Goal: Information Seeking & Learning: Understand process/instructions

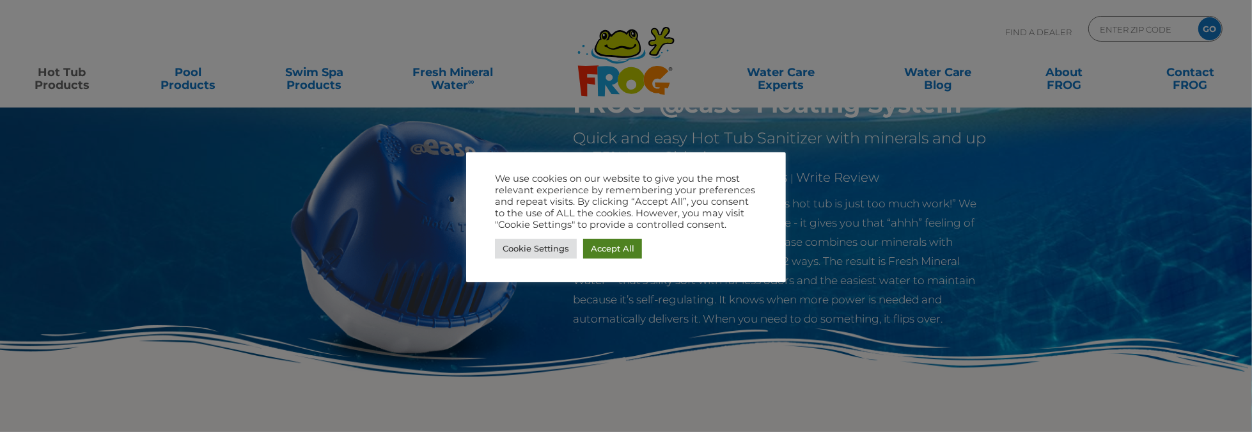
drag, startPoint x: 597, startPoint y: 248, endPoint x: 713, endPoint y: 251, distance: 116.4
click at [597, 248] on link "Accept All" at bounding box center [612, 249] width 59 height 20
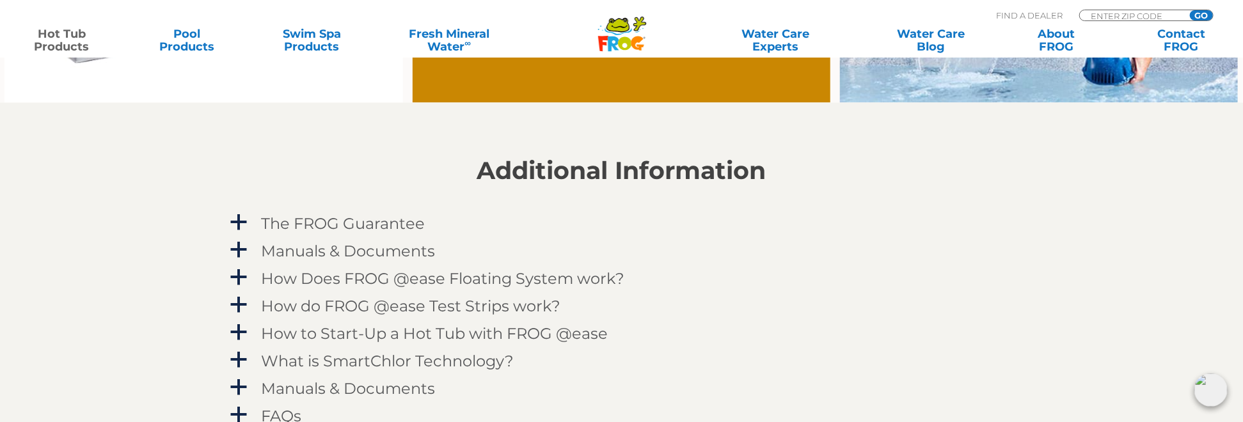
scroll to position [1343, 0]
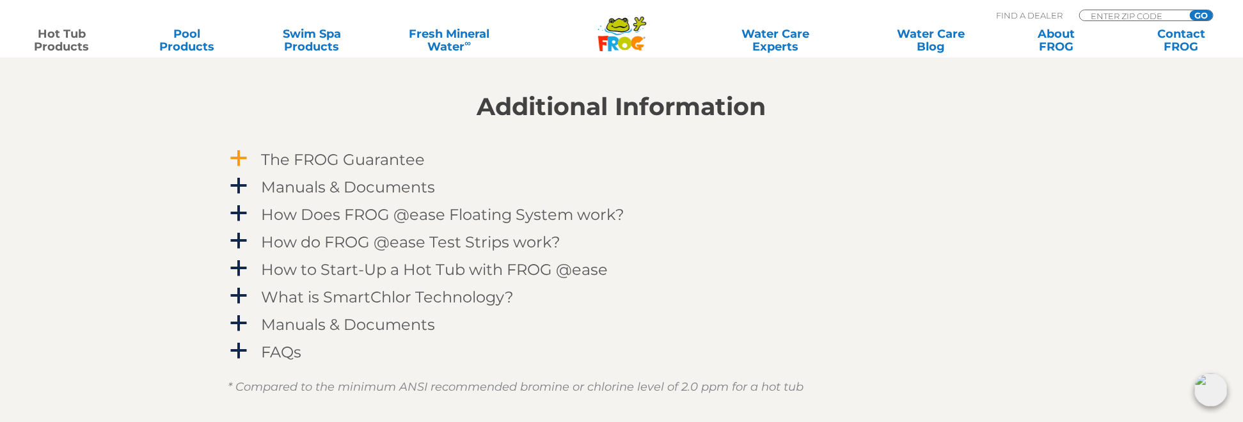
click at [242, 154] on span "a" at bounding box center [239, 159] width 19 height 19
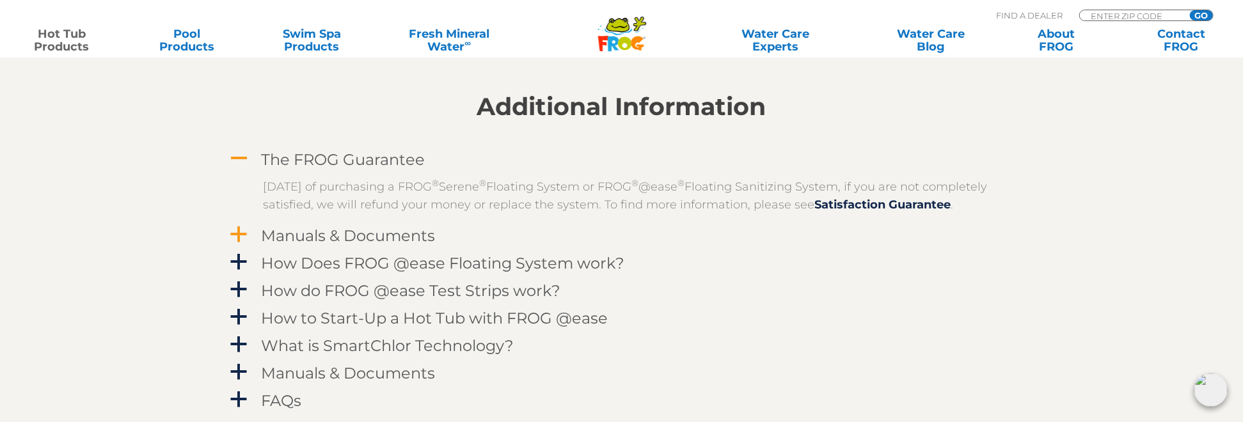
click at [239, 245] on span "a" at bounding box center [239, 235] width 19 height 19
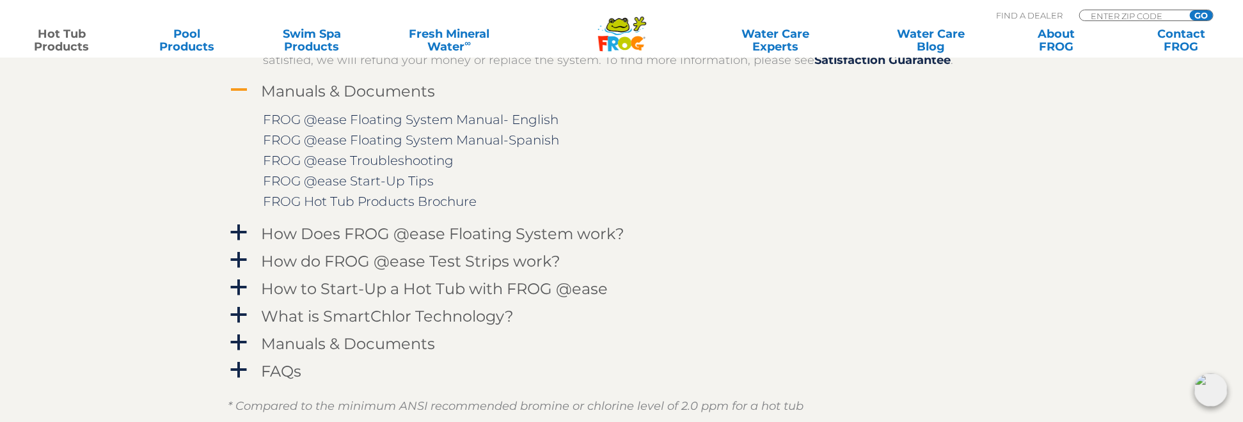
scroll to position [1471, 0]
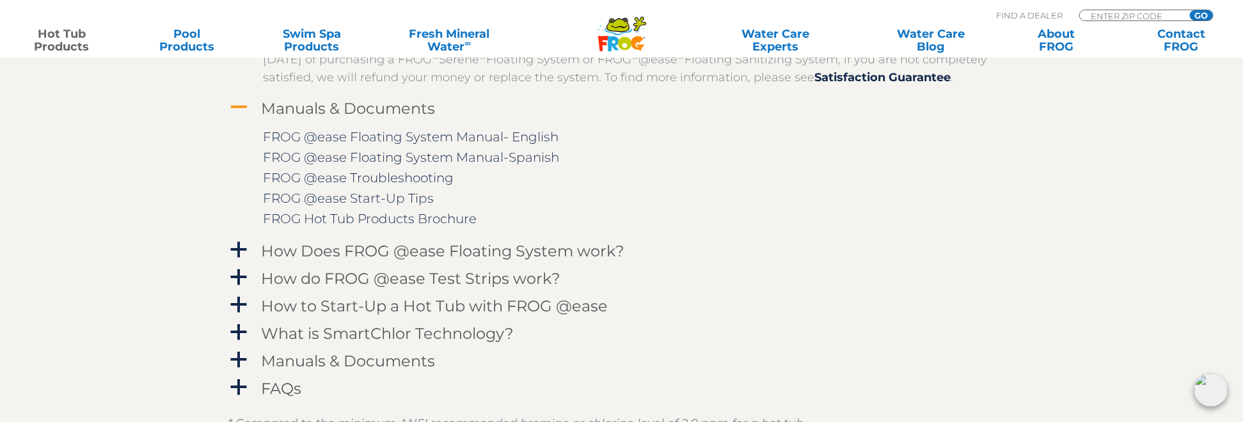
click at [240, 117] on span "A" at bounding box center [239, 107] width 19 height 19
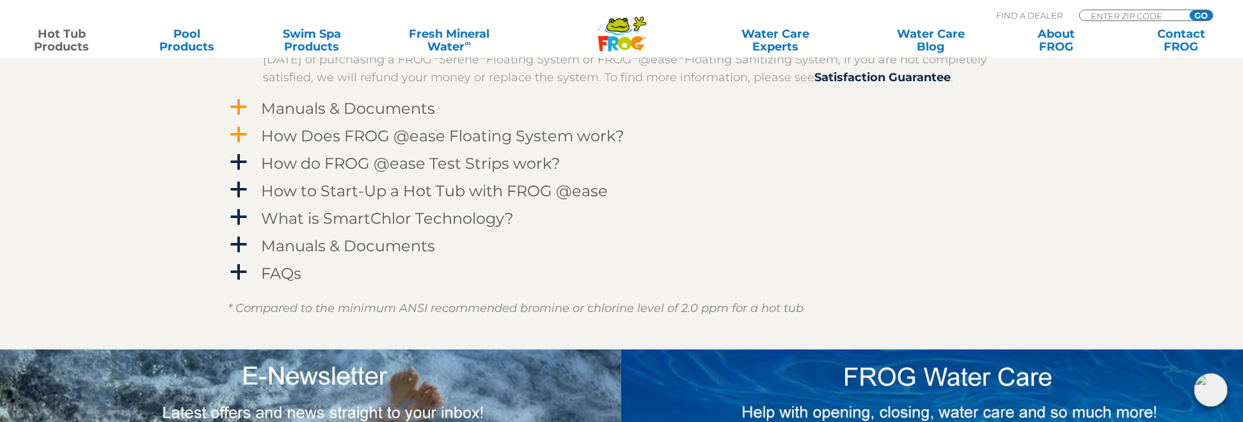
click at [240, 145] on span "a" at bounding box center [239, 134] width 19 height 19
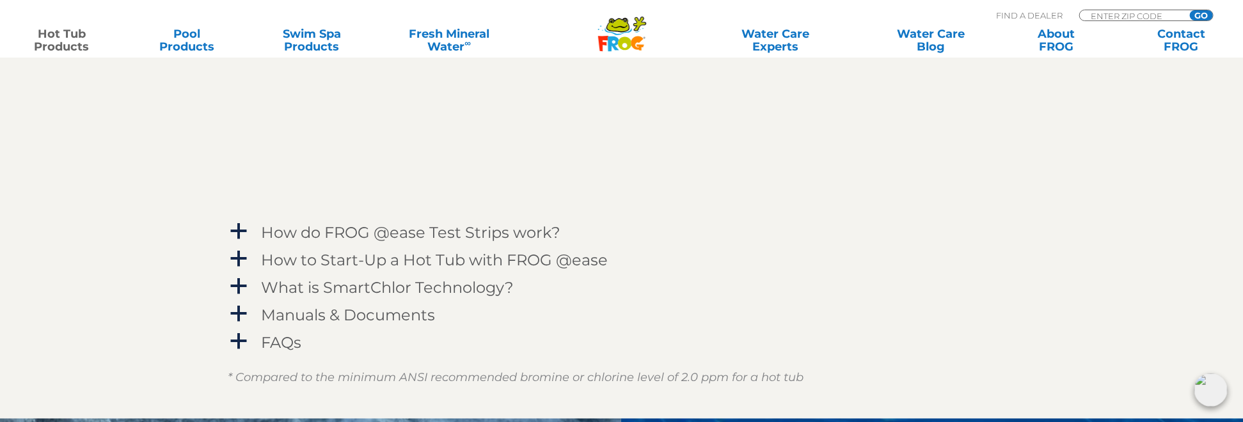
scroll to position [1791, 0]
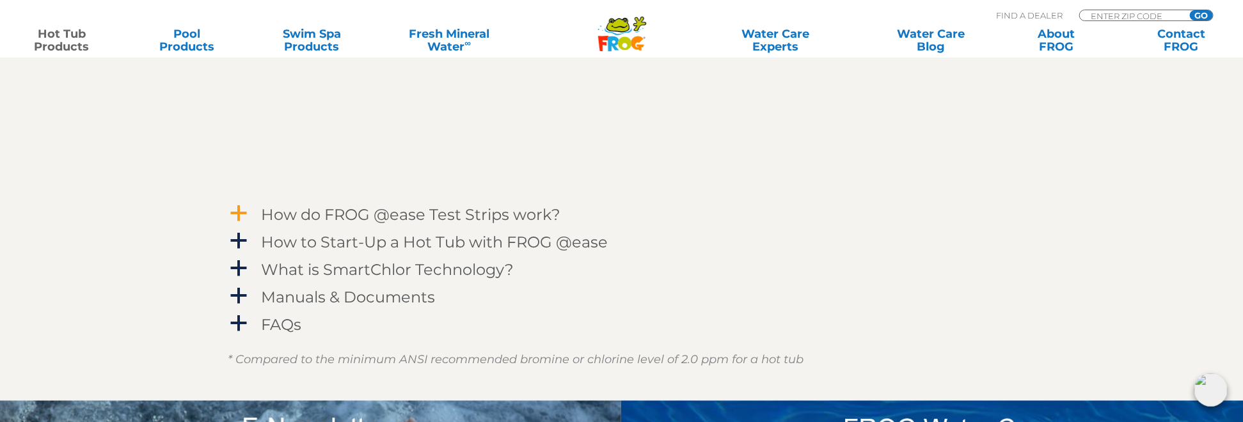
click at [236, 223] on span "a" at bounding box center [239, 213] width 19 height 19
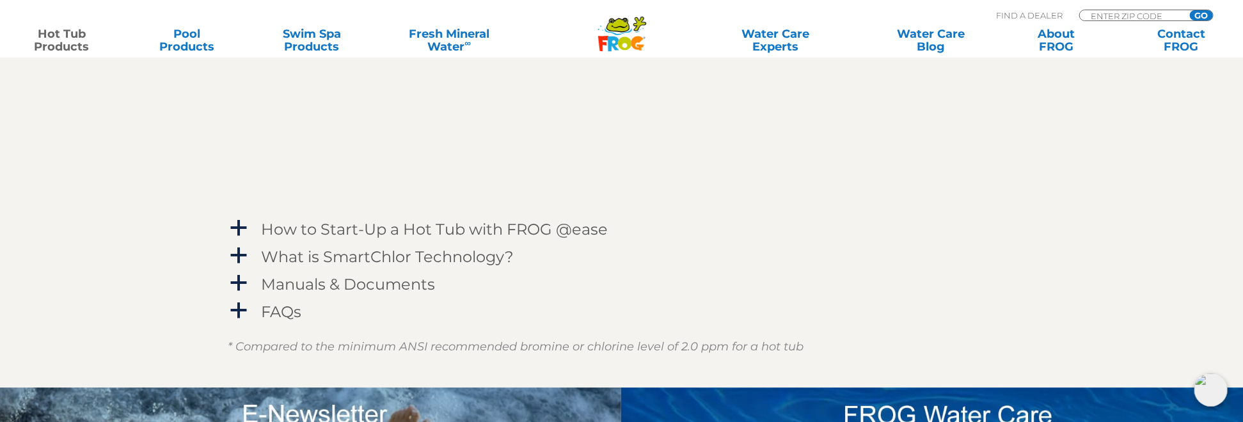
scroll to position [2175, 0]
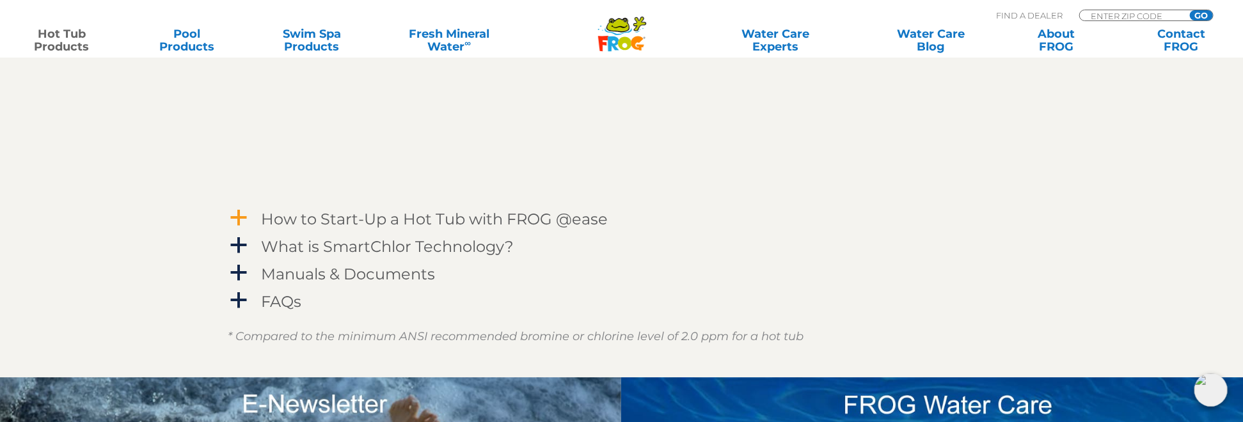
click at [239, 228] on span "a" at bounding box center [239, 218] width 19 height 19
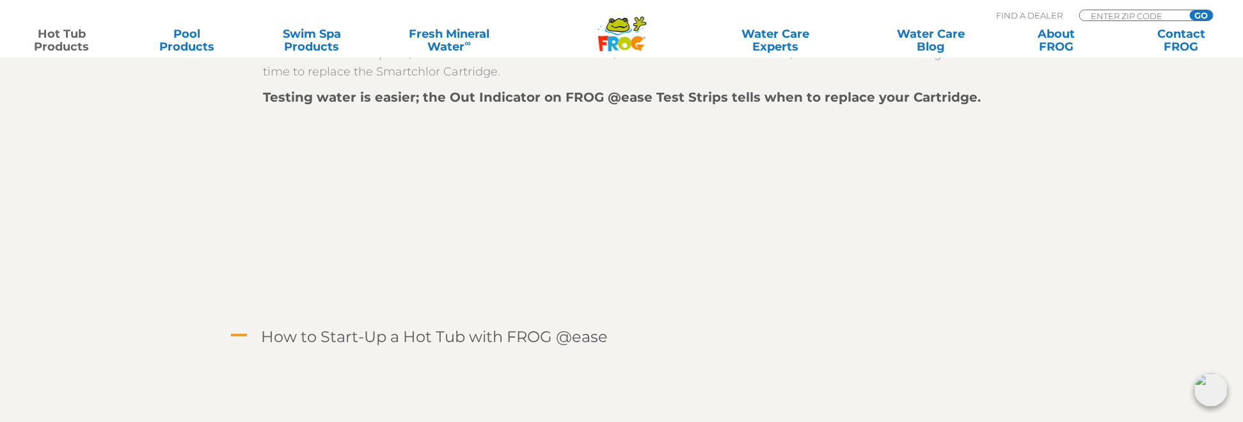
scroll to position [2047, 0]
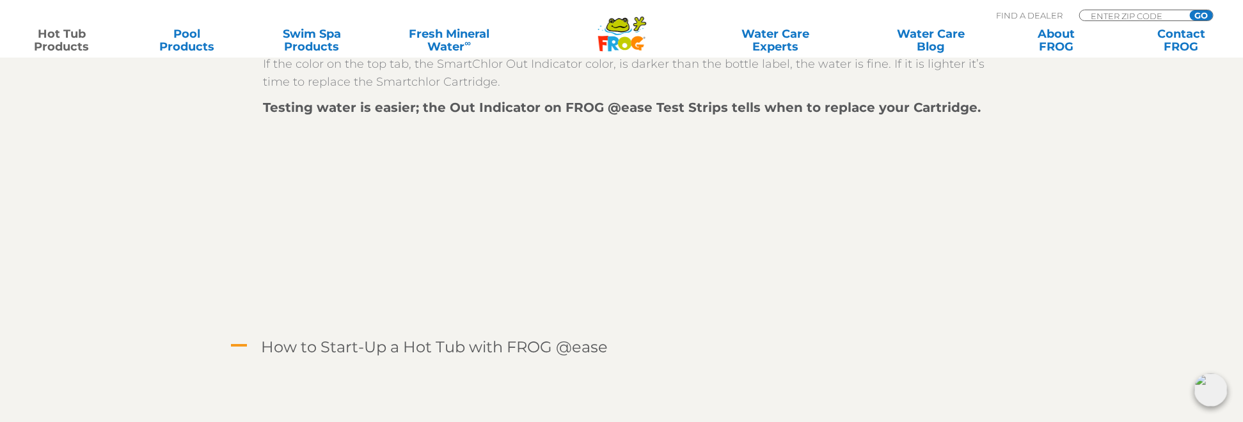
click at [232, 356] on span "A" at bounding box center [239, 345] width 19 height 19
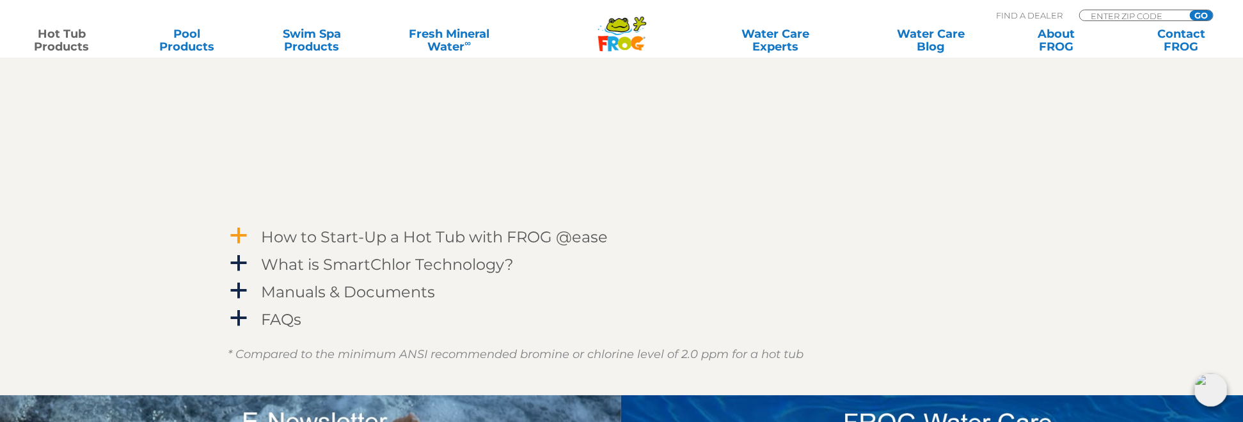
scroll to position [2175, 0]
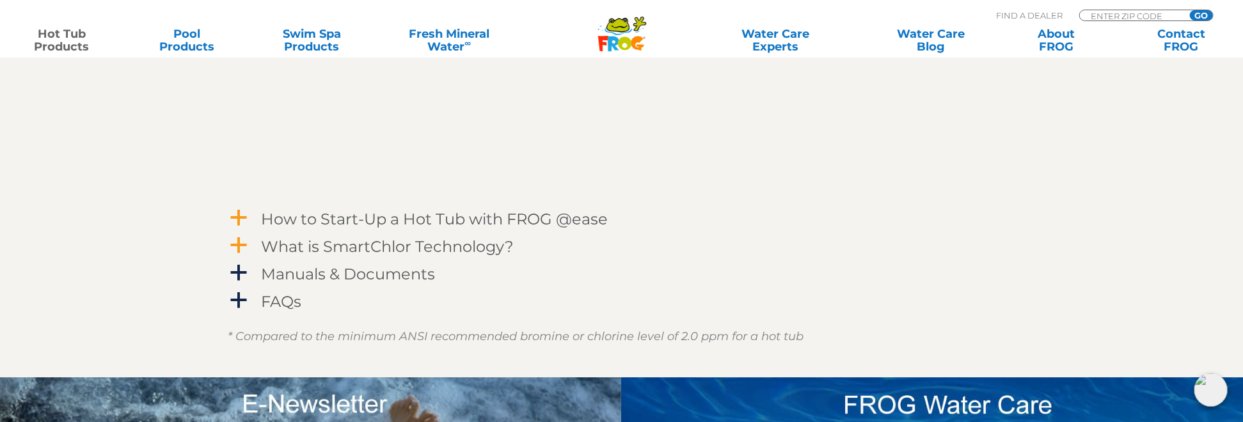
click at [230, 255] on span "a" at bounding box center [239, 245] width 19 height 19
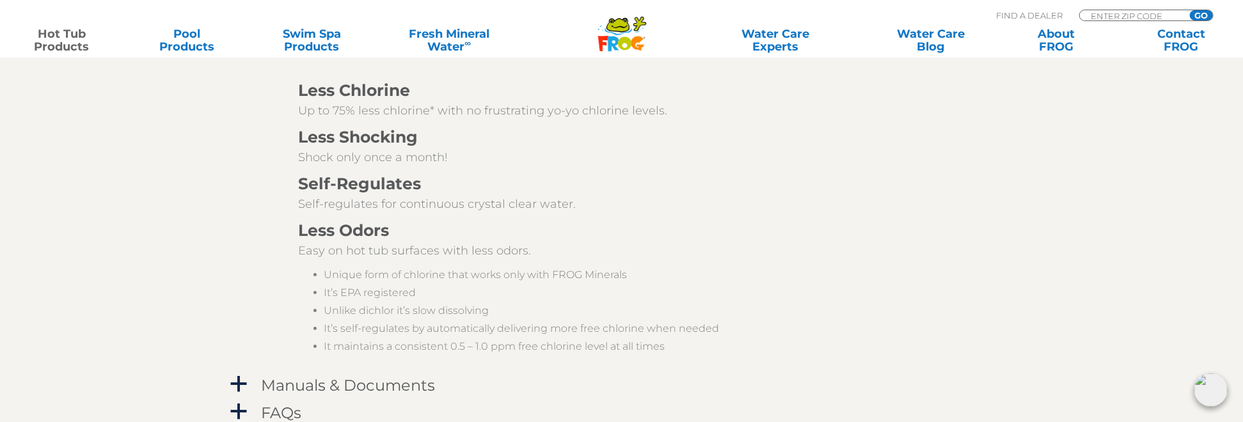
scroll to position [2686, 0]
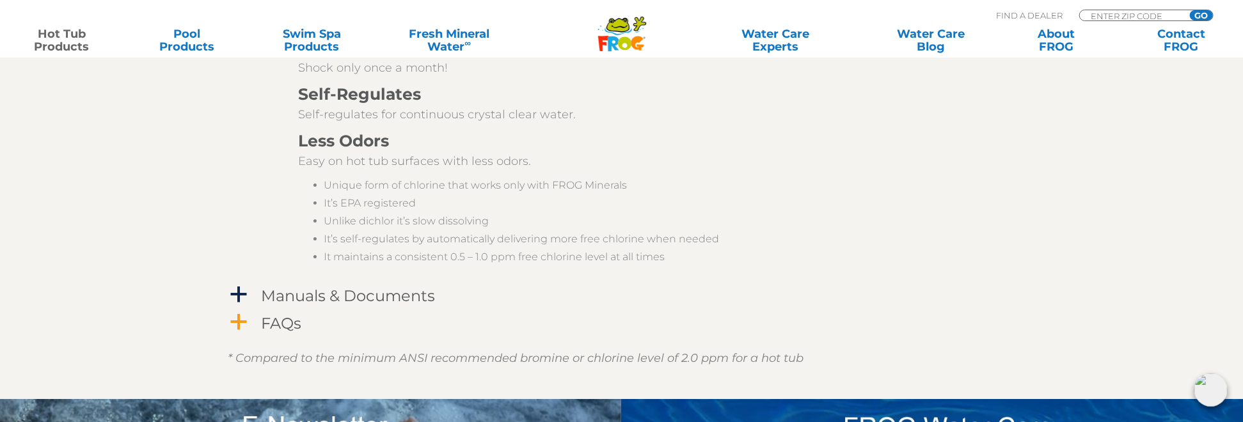
click at [236, 332] on span "a" at bounding box center [239, 322] width 19 height 19
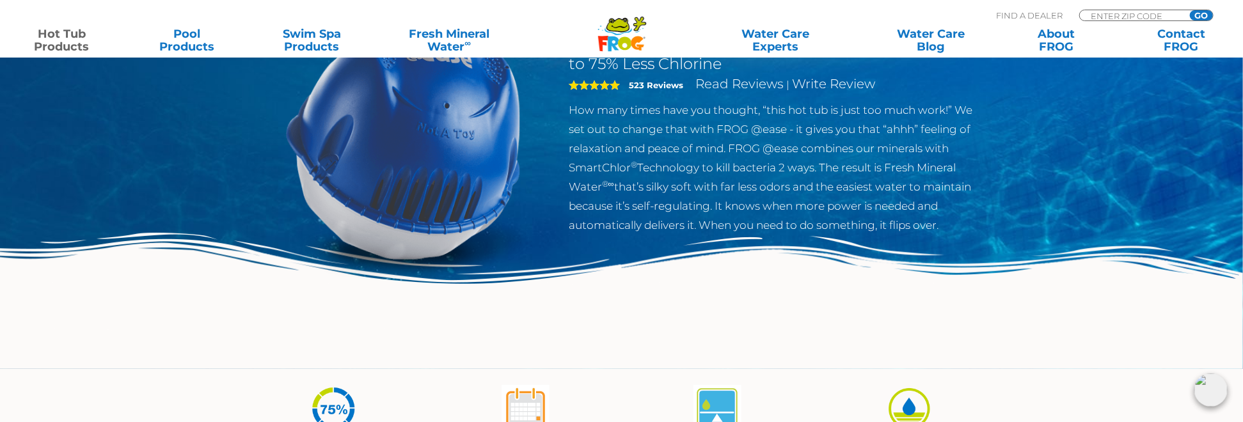
scroll to position [111, 0]
